Goal: Find specific page/section

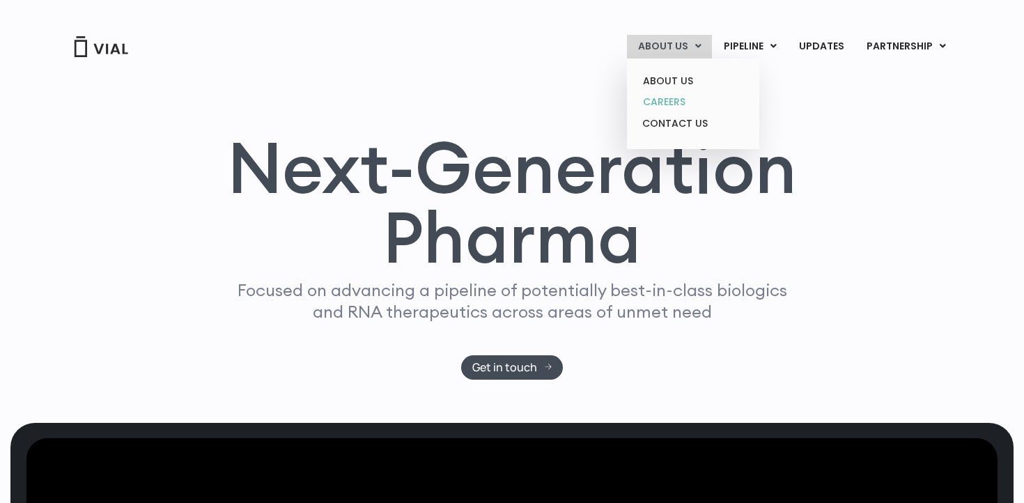
click at [670, 107] on link "CAREERS" at bounding box center [693, 102] width 122 height 22
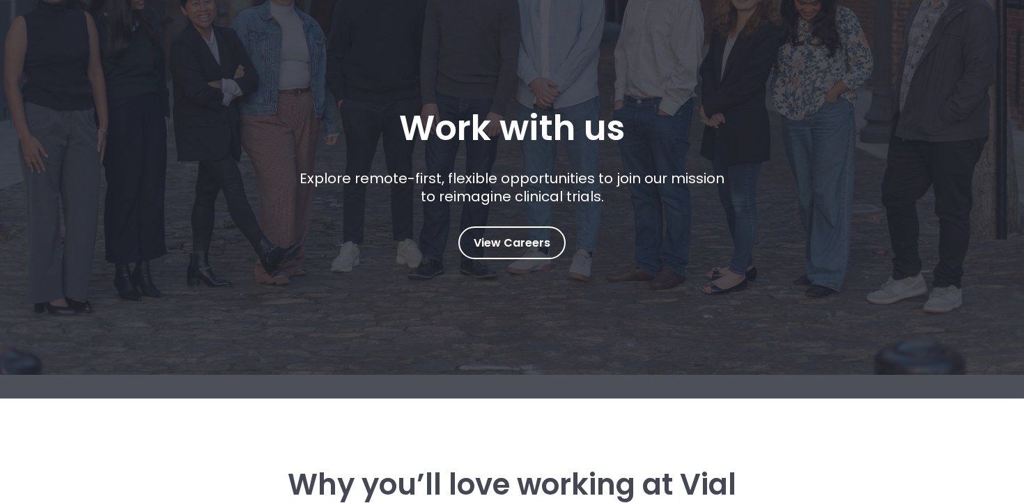
scroll to position [193, 0]
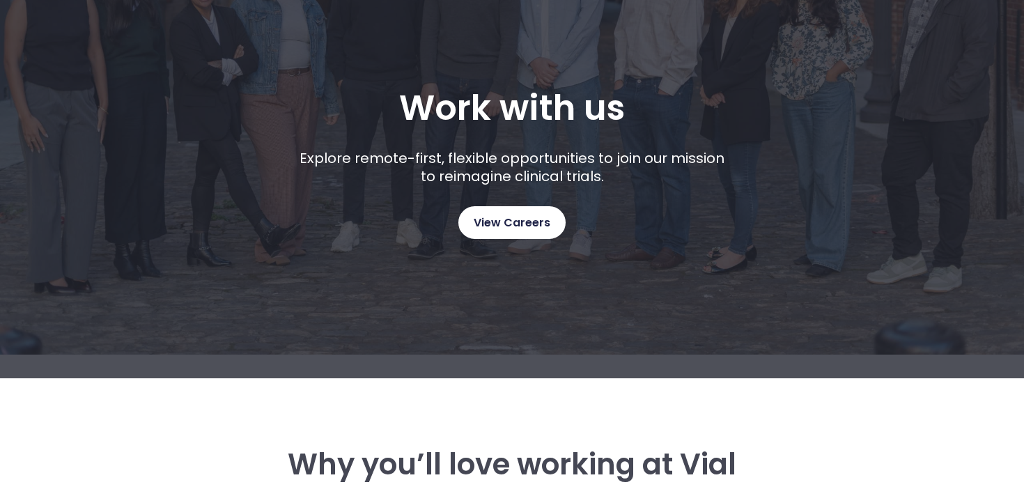
click at [520, 212] on link "View Careers" at bounding box center [512, 222] width 107 height 33
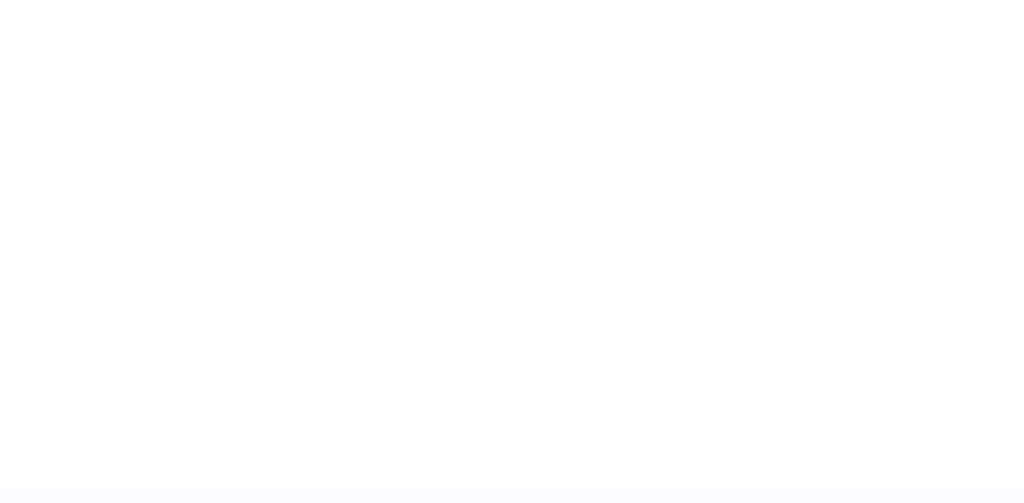
scroll to position [2112, 0]
